Goal: Task Accomplishment & Management: Complete application form

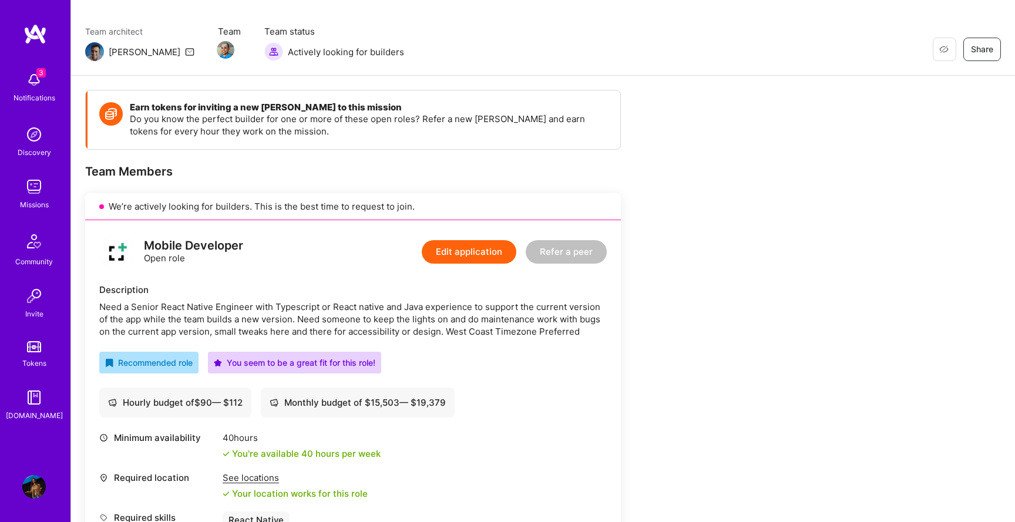
scroll to position [102, 0]
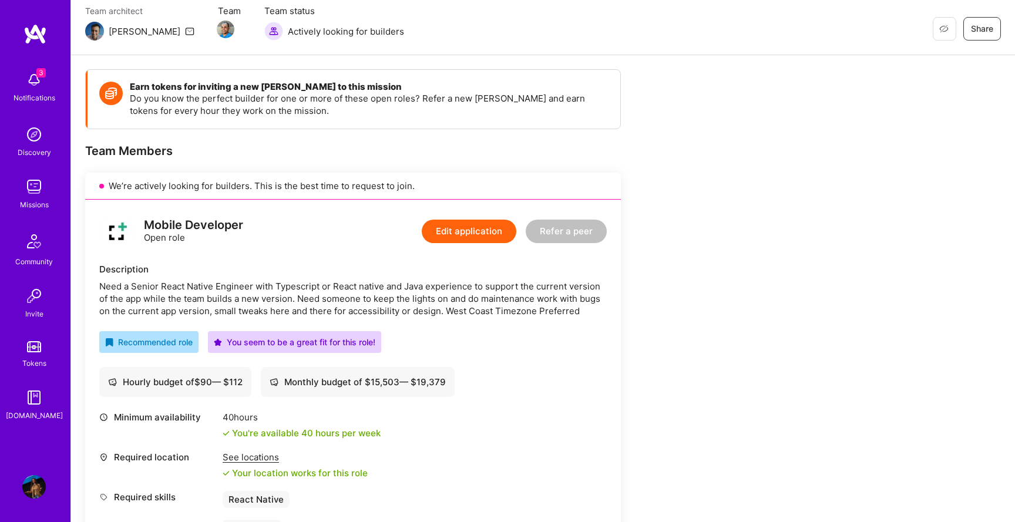
click at [479, 226] on button "Edit application" at bounding box center [469, 231] width 95 height 23
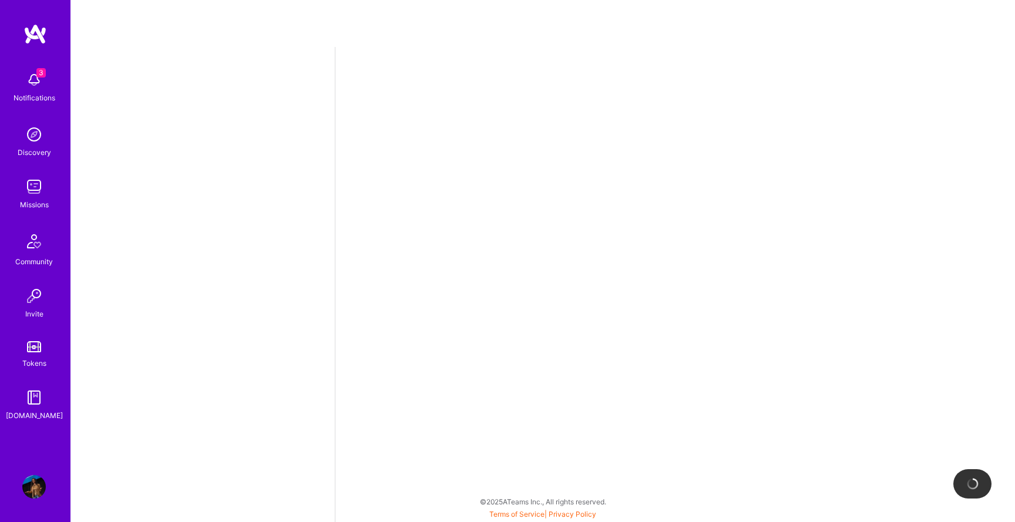
select select "US"
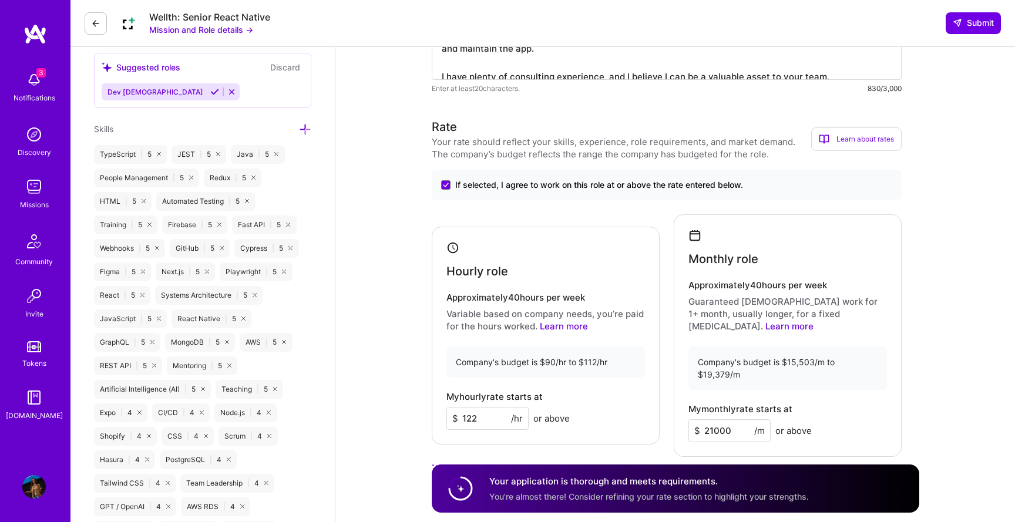
scroll to position [588, 0]
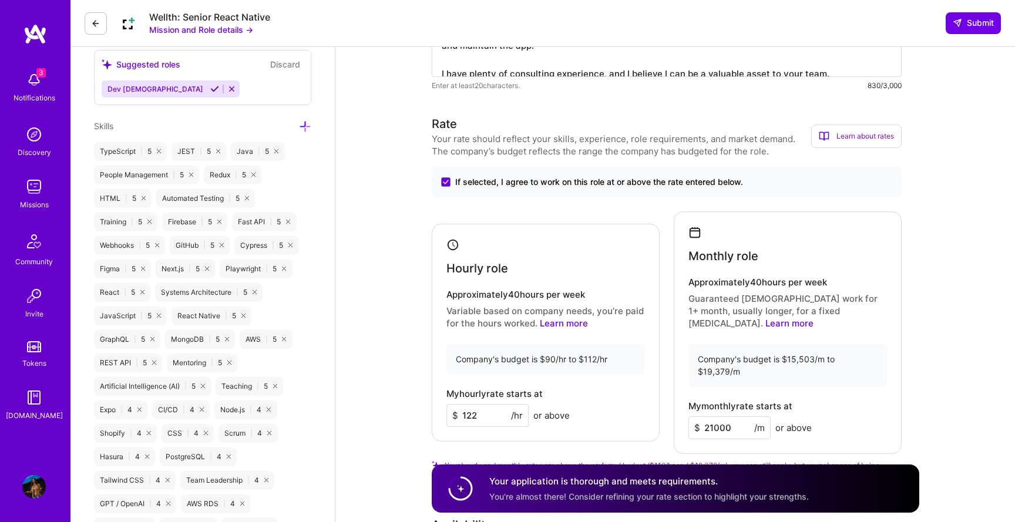
click at [713, 416] on input "21000" at bounding box center [729, 427] width 82 height 23
type input "19379"
click at [479, 404] on input "122" at bounding box center [487, 415] width 82 height 23
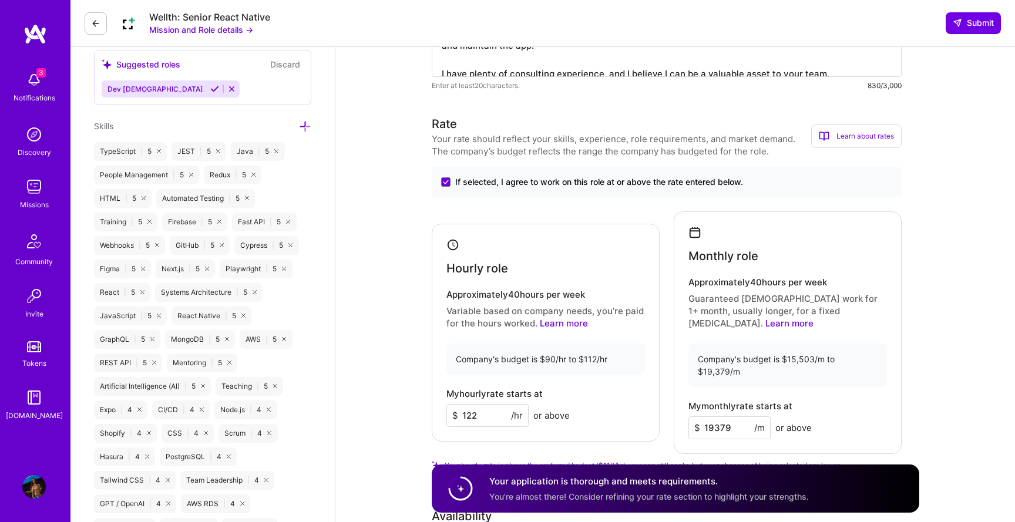
click at [479, 404] on input "122" at bounding box center [487, 415] width 82 height 23
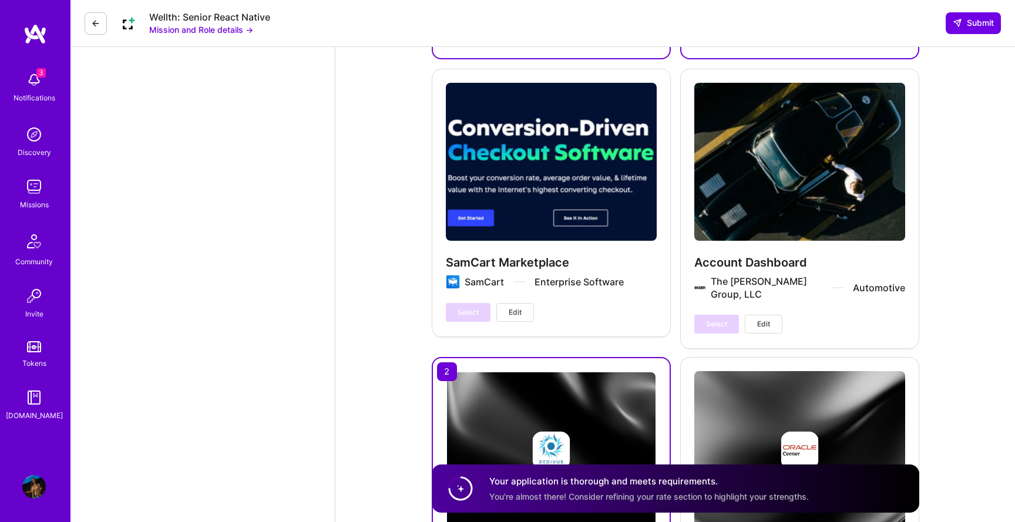
scroll to position [1794, 0]
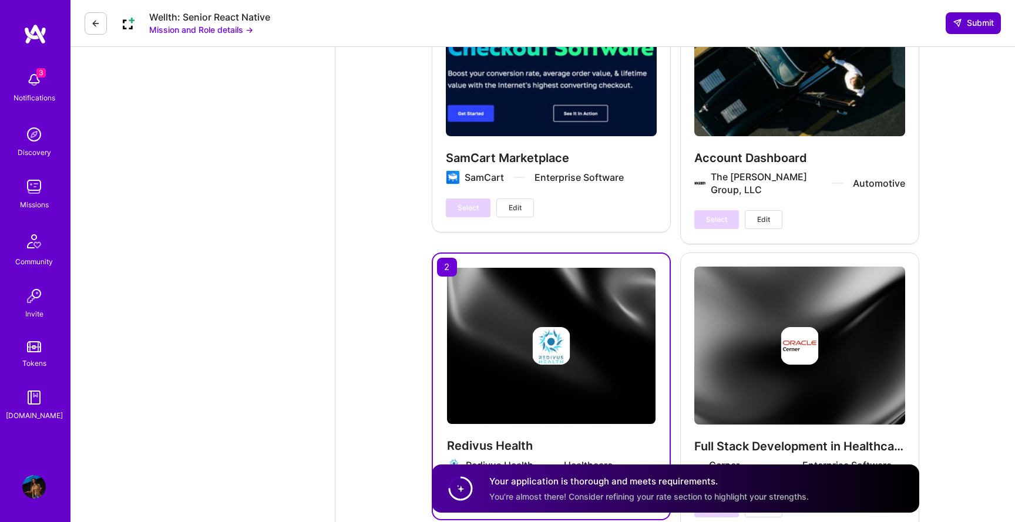
type input "112"
click at [969, 24] on span "Submit" at bounding box center [972, 23] width 41 height 12
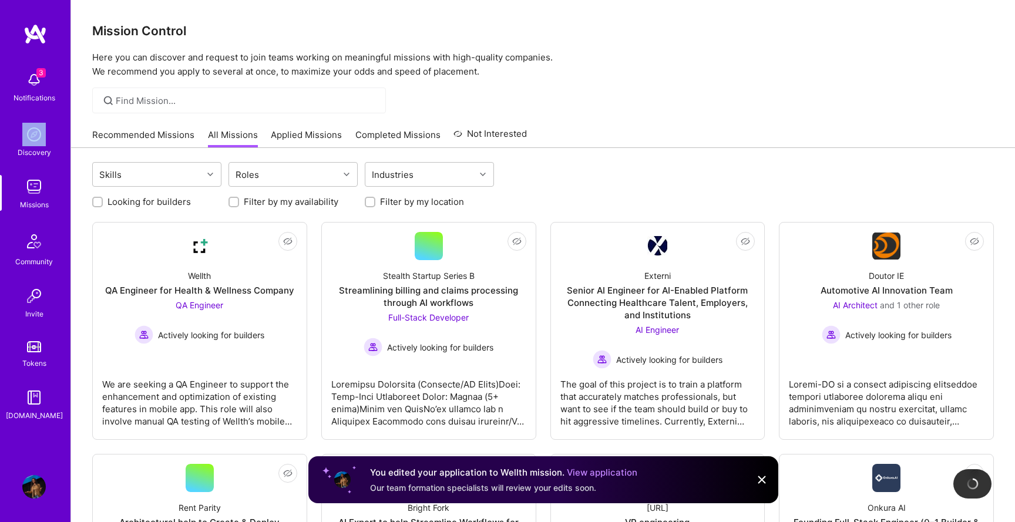
click at [36, 106] on div "3 Notifications Discovery Missions Community Invite Tokens [DOMAIN_NAME]" at bounding box center [35, 244] width 70 height 356
click at [32, 75] on img at bounding box center [33, 79] width 23 height 23
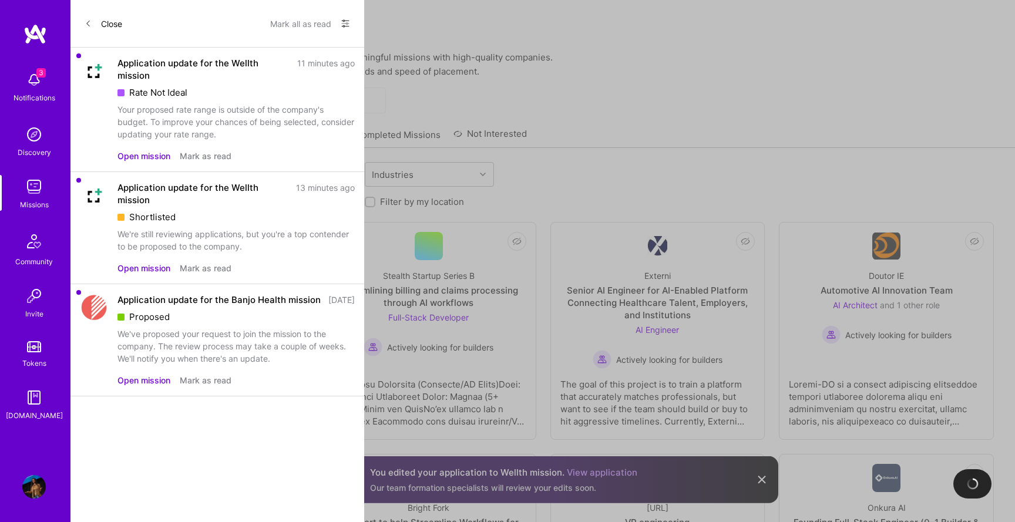
click at [204, 224] on div "Application update for the Wellth mission 13 minutes ago Shortlisted We're stil…" at bounding box center [235, 216] width 237 height 71
drag, startPoint x: 143, startPoint y: 271, endPoint x: 281, endPoint y: 76, distance: 238.9
click at [281, 77] on div "Application update for the Wellth mission 11 minutes ago Rate Not Ideal Your pr…" at bounding box center [217, 222] width 294 height 349
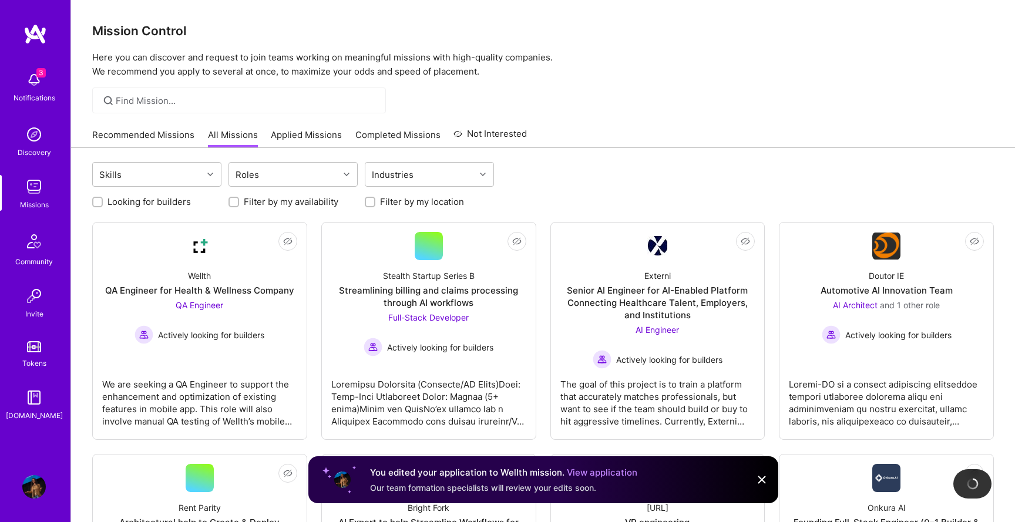
click at [291, 132] on link "Applied Missions" at bounding box center [306, 138] width 71 height 19
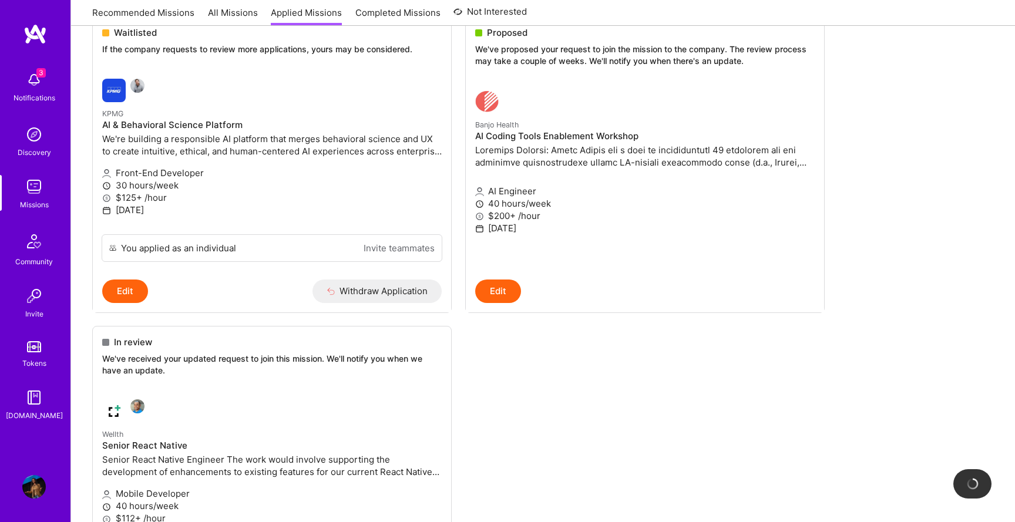
scroll to position [163, 0]
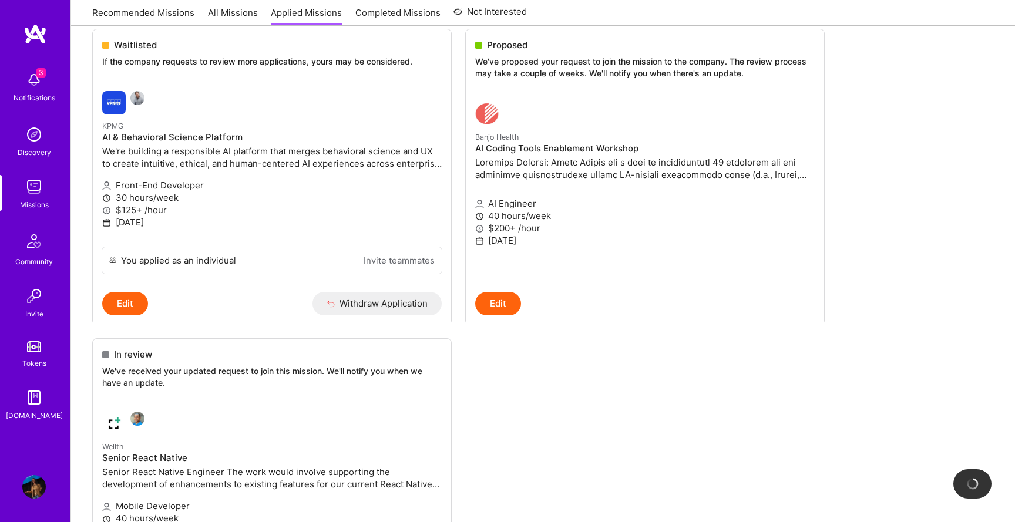
click at [62, 74] on div "3 Notifications" at bounding box center [34, 86] width 73 height 41
click at [43, 85] on div "3 Notifications Discovery Missions Community Invite Tokens [DOMAIN_NAME]" at bounding box center [35, 244] width 70 height 356
